Goal: Task Accomplishment & Management: Manage account settings

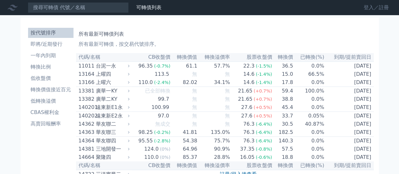
click at [367, 9] on link "登入／註冊" at bounding box center [375, 8] width 35 height 10
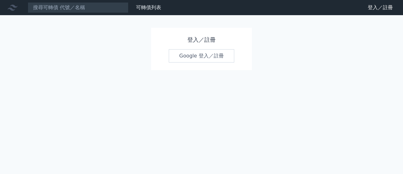
click at [183, 57] on link "Google 登入／註冊" at bounding box center [202, 55] width 66 height 13
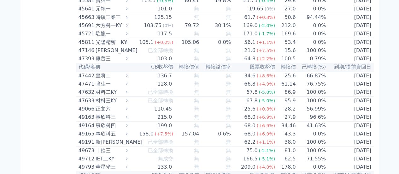
scroll to position [1765, 0]
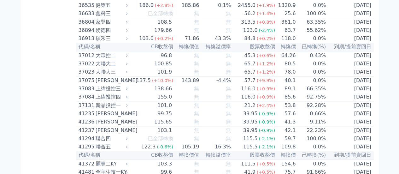
scroll to position [1513, 0]
